Goal: Subscribe to service/newsletter

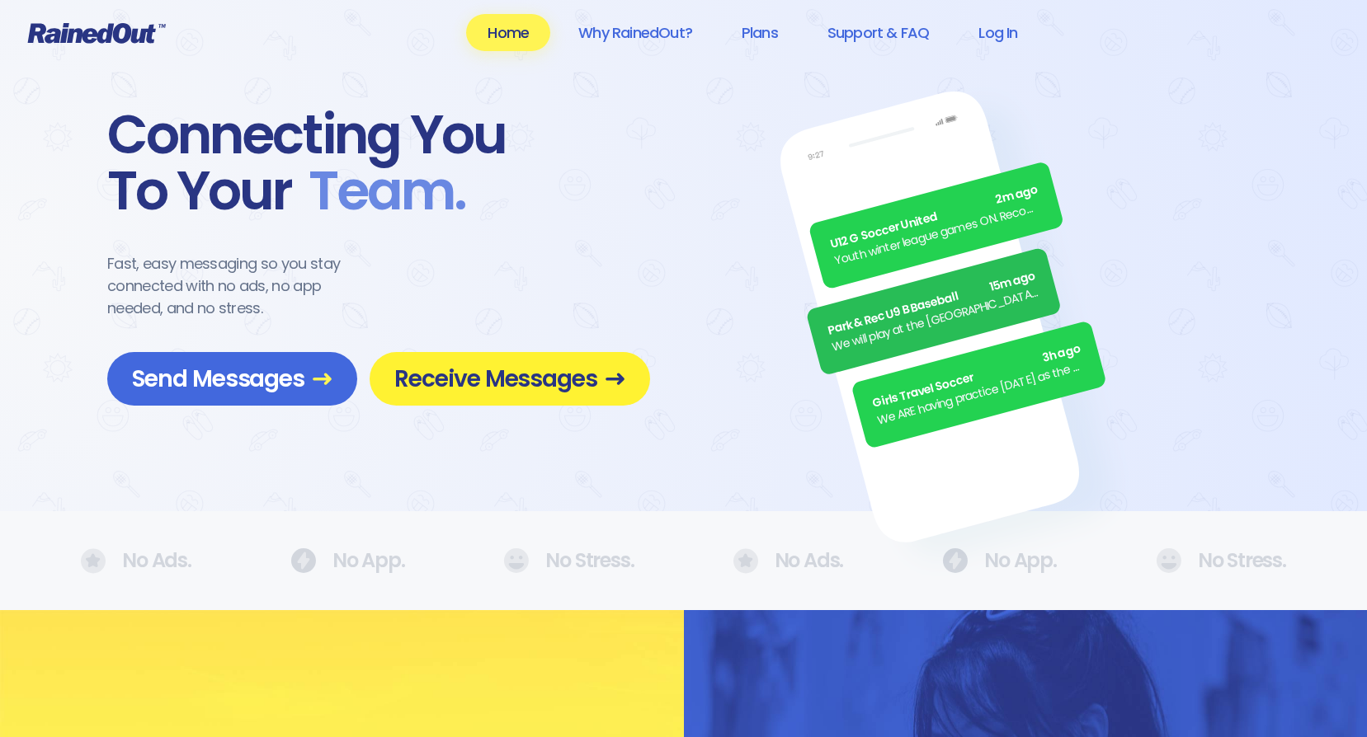
click at [594, 395] on link "Receive Messages" at bounding box center [510, 379] width 280 height 54
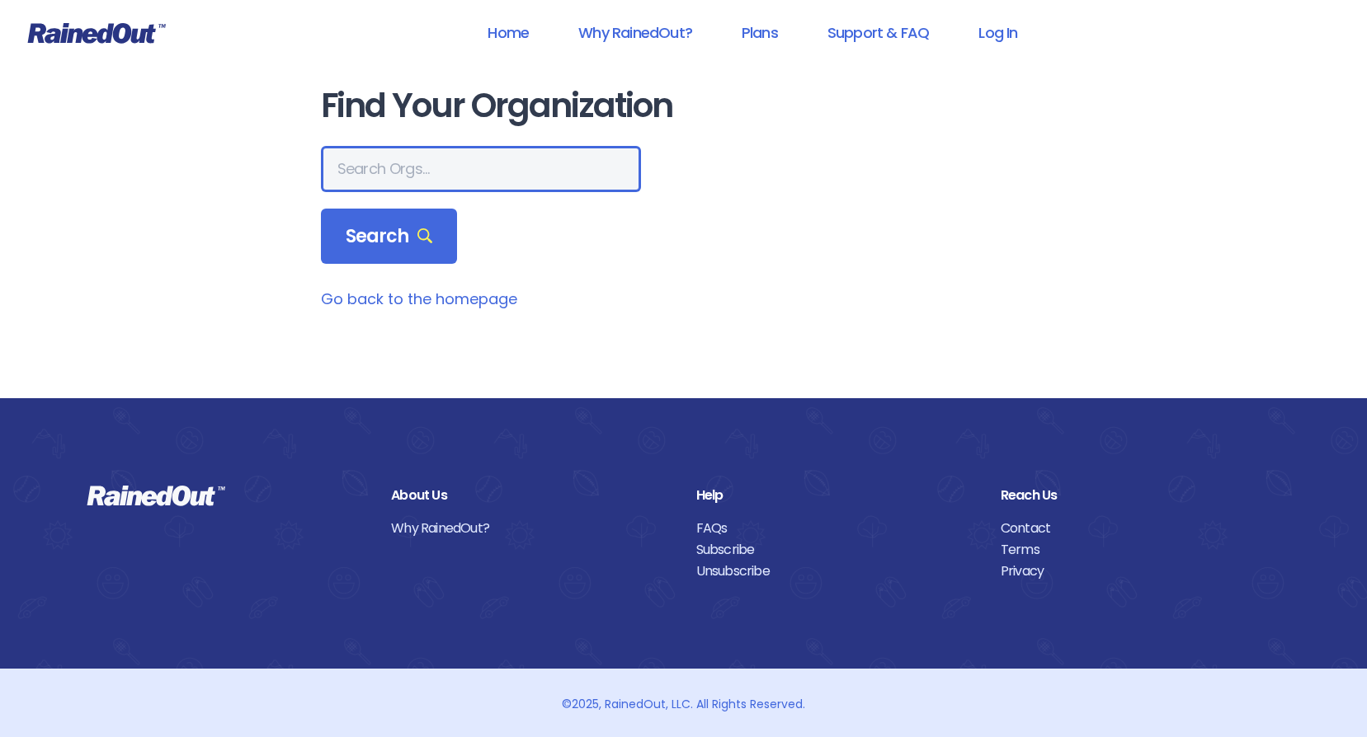
click at [439, 179] on input "text" at bounding box center [481, 169] width 320 height 46
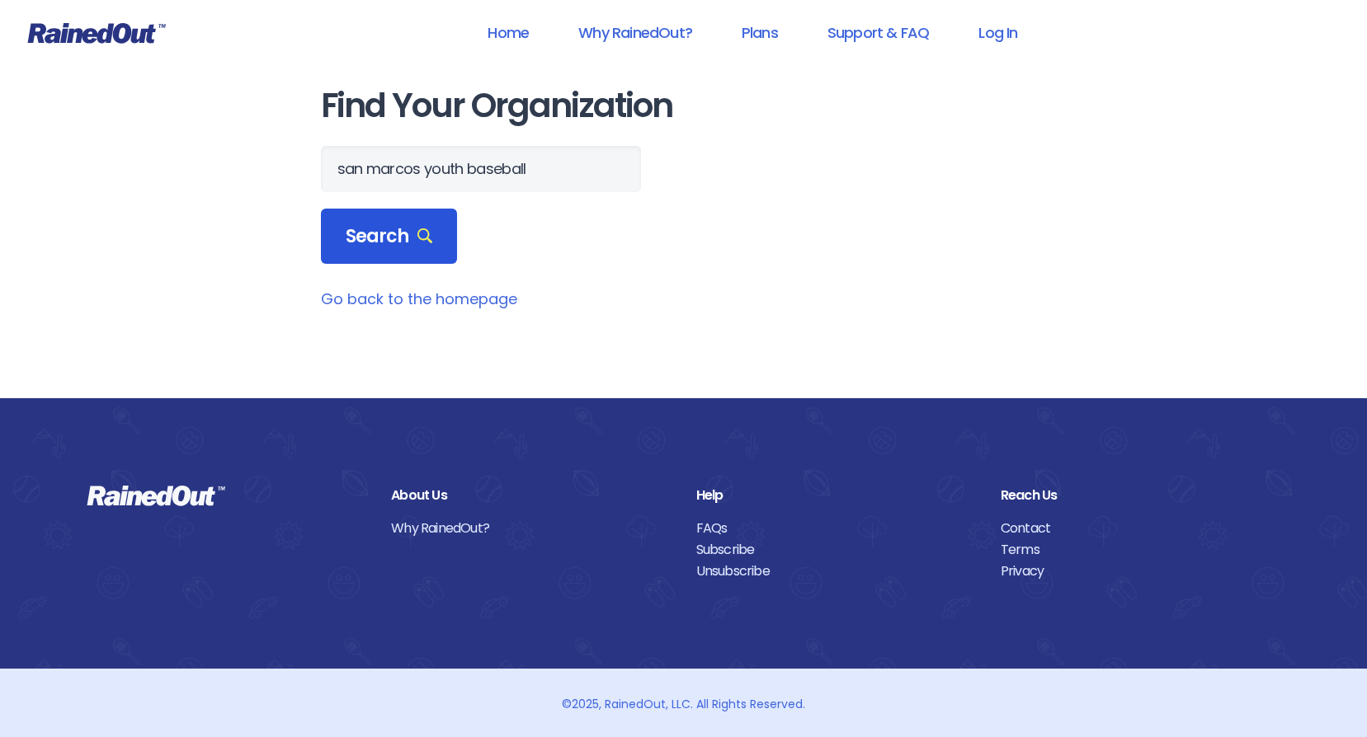
click at [387, 239] on span "Search" at bounding box center [389, 236] width 87 height 23
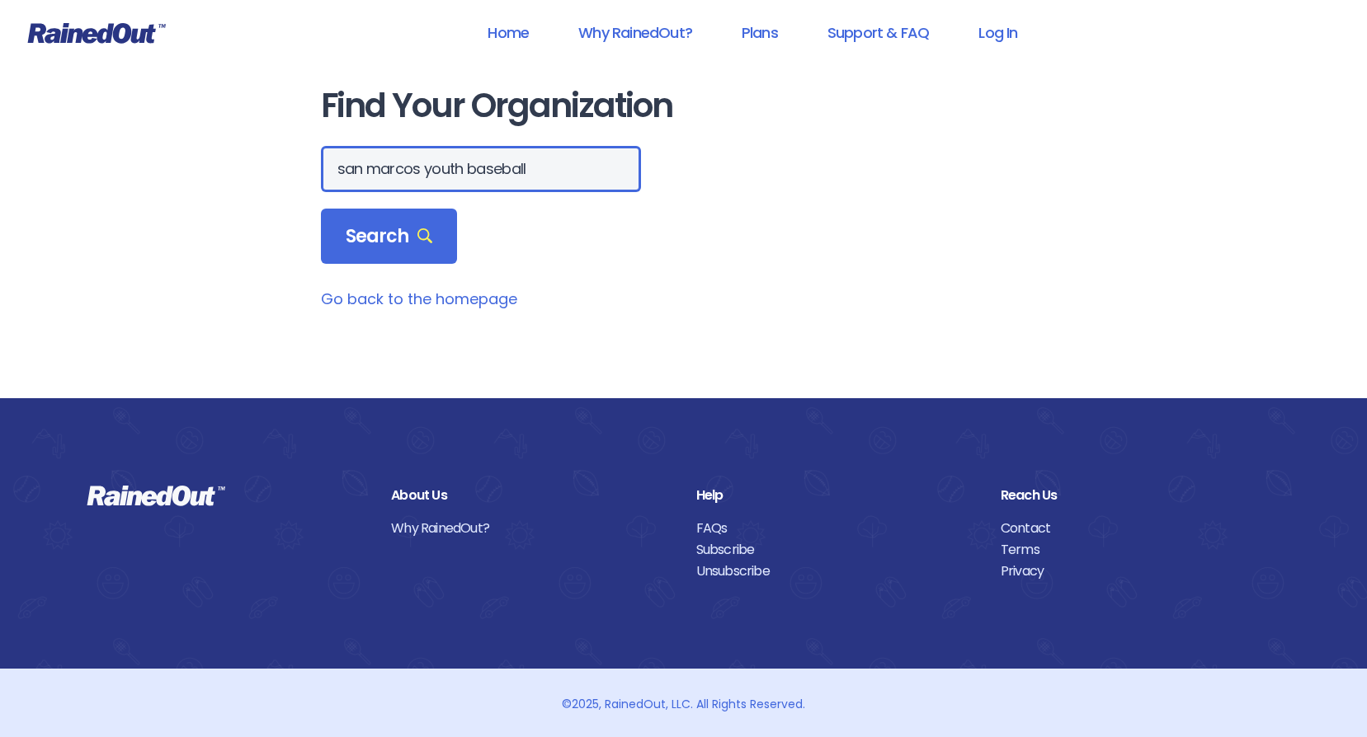
click at [451, 166] on input "san marcos youth baseball" at bounding box center [481, 169] width 320 height 46
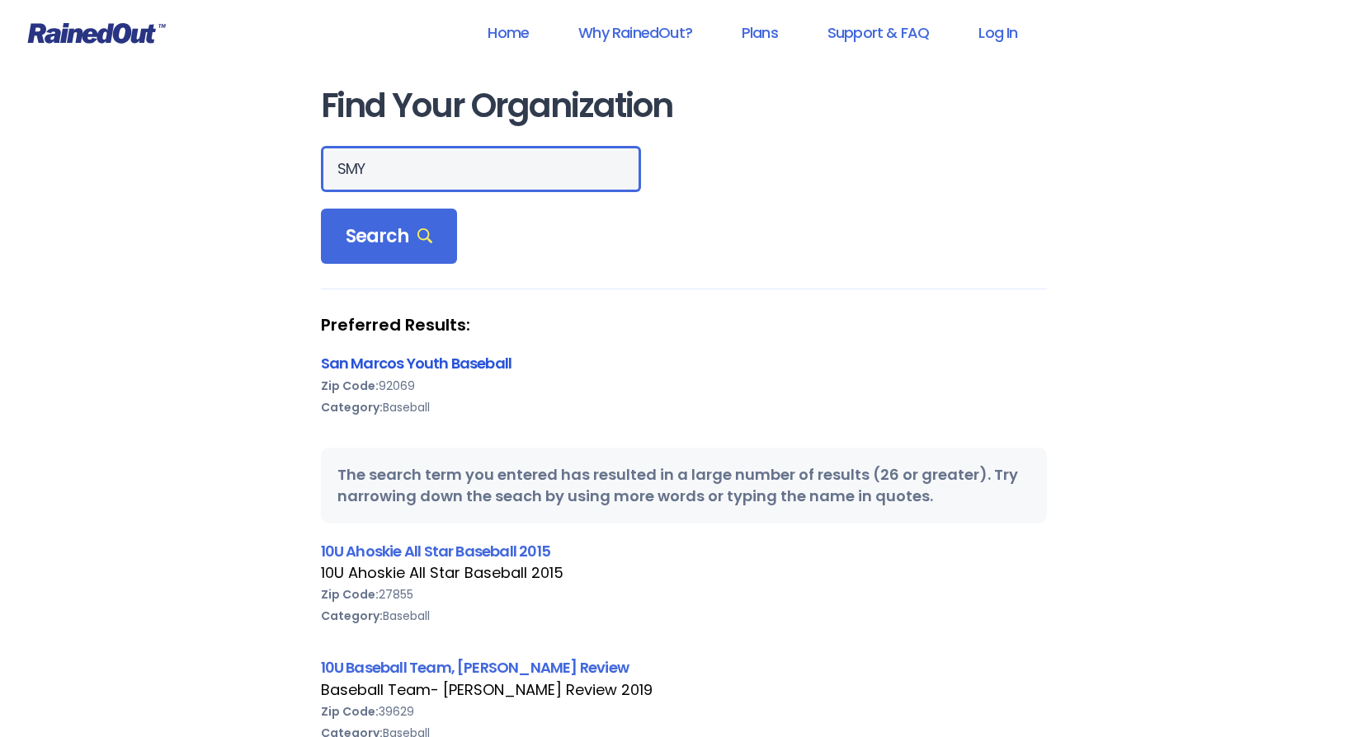
type input "SMY"
click at [471, 360] on link "San Marcos Youth Baseball" at bounding box center [416, 363] width 191 height 21
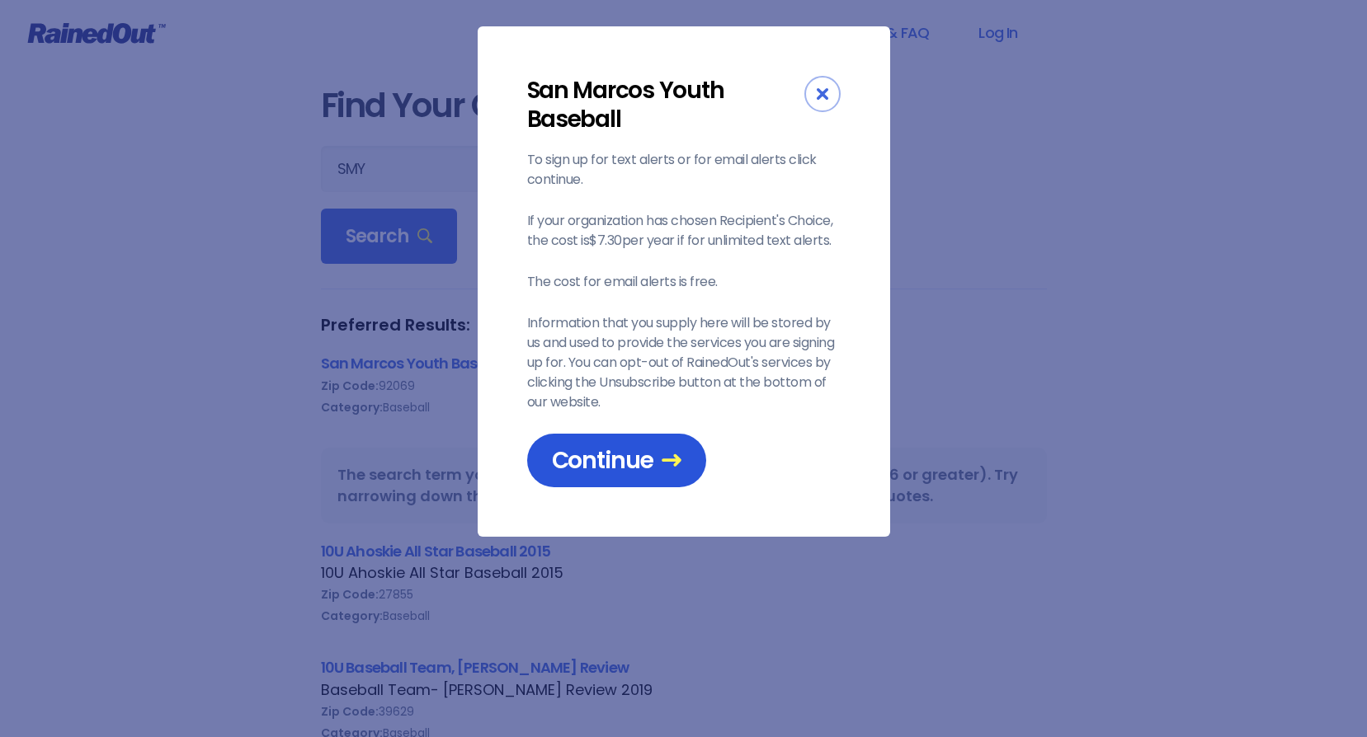
click at [664, 457] on icon at bounding box center [672, 460] width 20 height 20
